Goal: Task Accomplishment & Management: Use online tool/utility

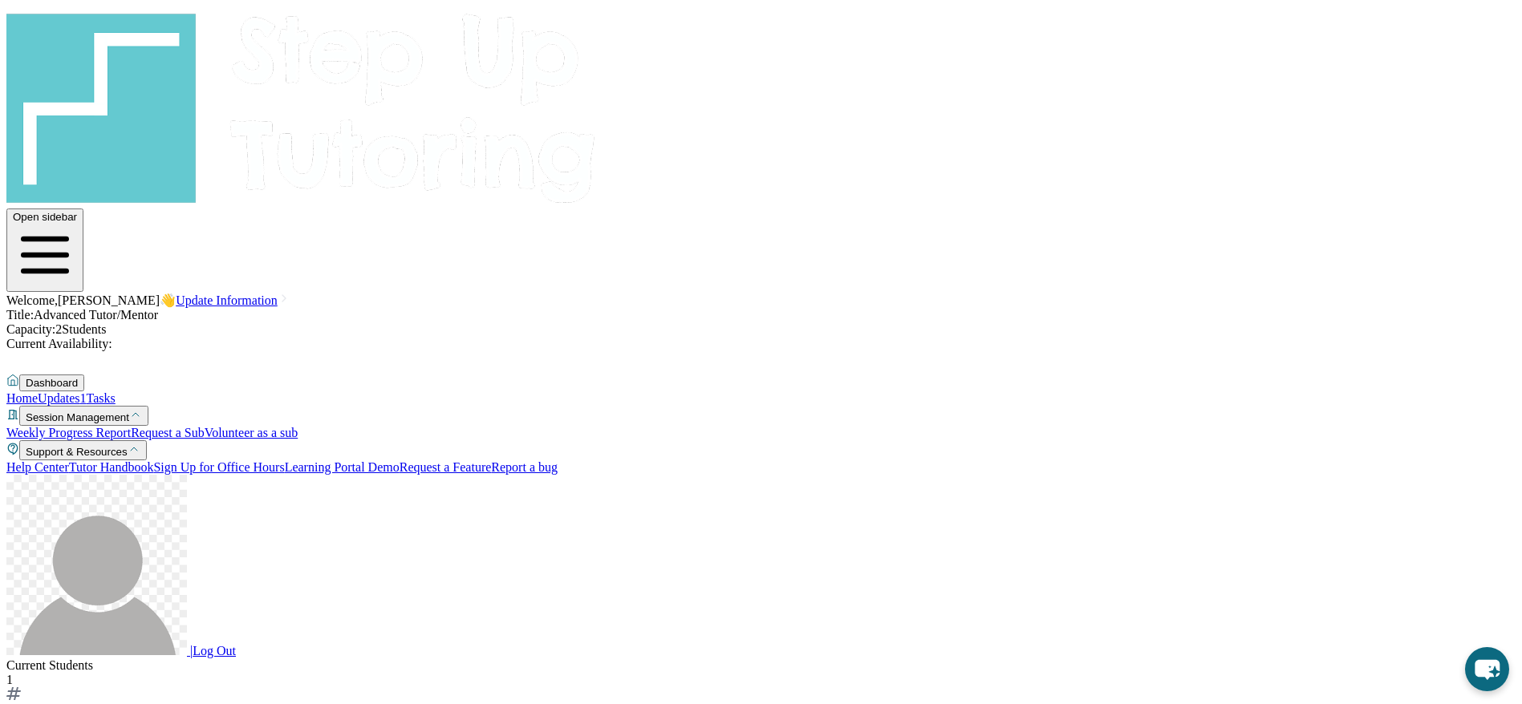
click at [86, 392] on link "Updates 1" at bounding box center [62, 399] width 48 height 14
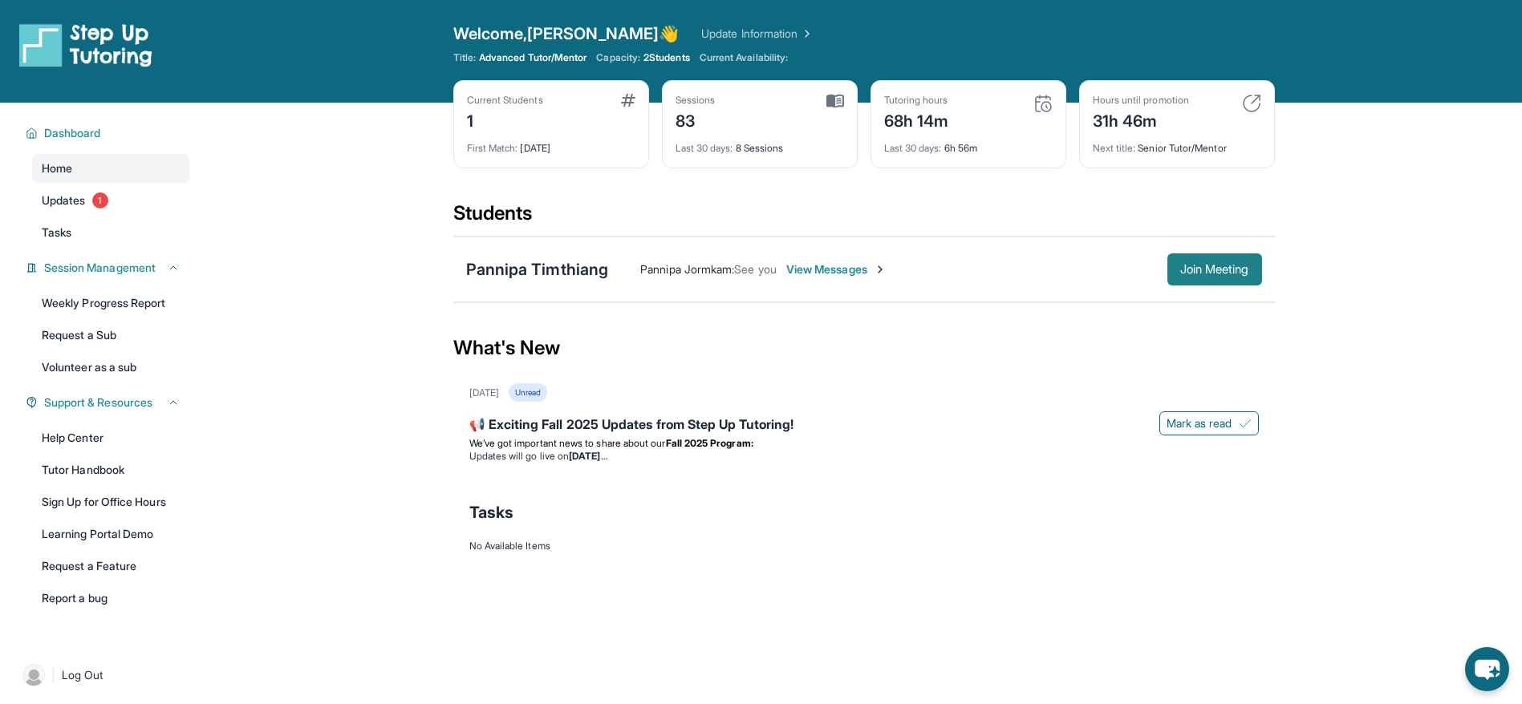
click at [839, 258] on button "Join Meeting" at bounding box center [1214, 270] width 95 height 32
